Goal: Find specific page/section: Find specific page/section

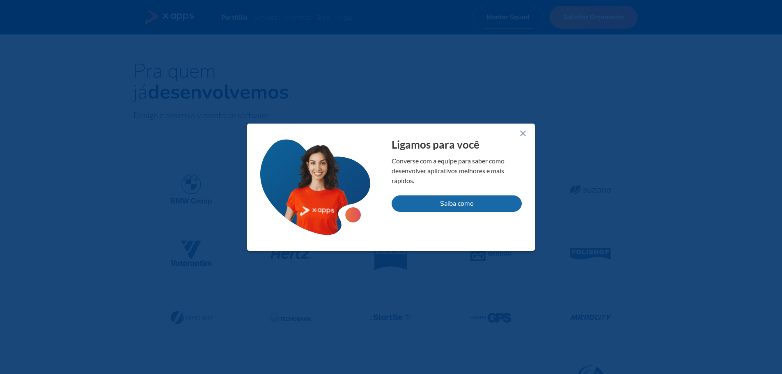
click at [523, 131] on icon at bounding box center [523, 134] width 10 height 10
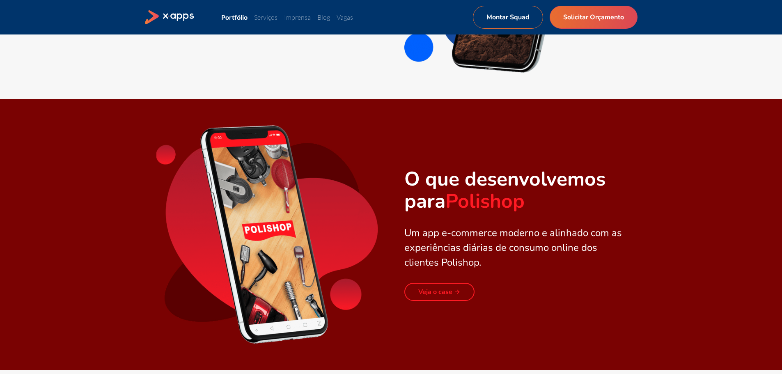
scroll to position [657, 0]
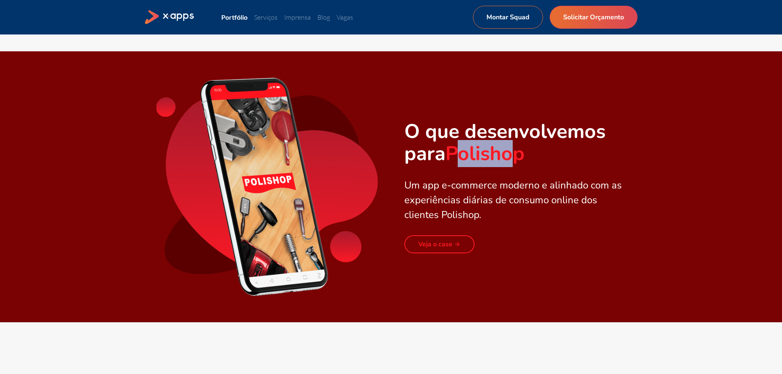
drag, startPoint x: 460, startPoint y: 156, endPoint x: 519, endPoint y: 154, distance: 58.7
click at [519, 154] on strong "Polishop" at bounding box center [485, 153] width 79 height 27
drag, startPoint x: 517, startPoint y: 151, endPoint x: 466, endPoint y: 152, distance: 51.7
click at [466, 152] on strong "Polishop" at bounding box center [485, 153] width 79 height 27
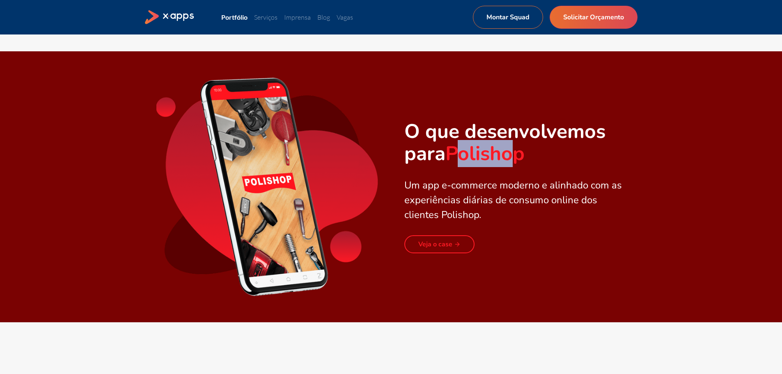
click at [466, 152] on strong "Polishop" at bounding box center [485, 153] width 79 height 27
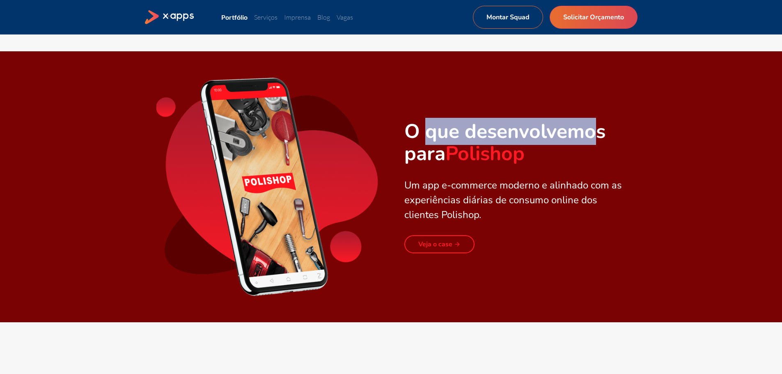
drag, startPoint x: 440, startPoint y: 134, endPoint x: 595, endPoint y: 133, distance: 154.8
click at [595, 133] on h2 "O que desenvolvemos para Polishop" at bounding box center [515, 142] width 222 height 44
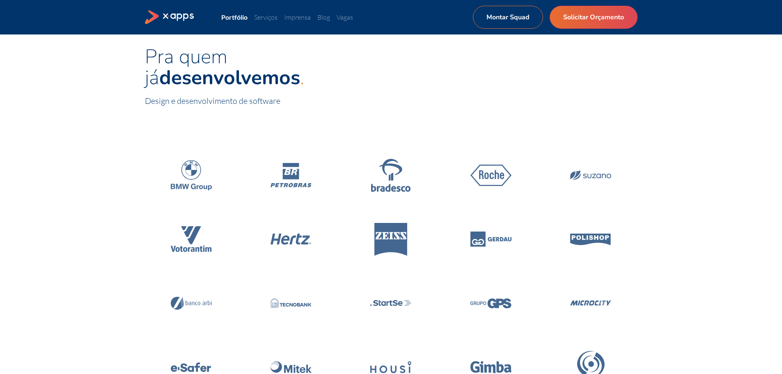
scroll to position [0, 0]
